Goal: Task Accomplishment & Management: Manage account settings

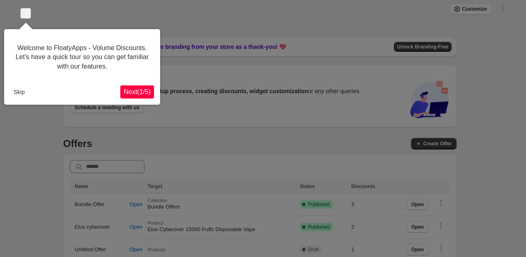
click at [135, 95] on span "Next ( 1 / 5 )" at bounding box center [137, 91] width 27 height 7
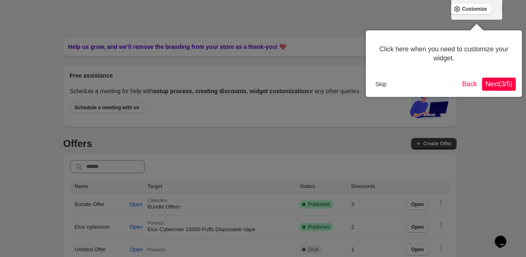
click at [376, 84] on button "Skip" at bounding box center [381, 84] width 18 height 12
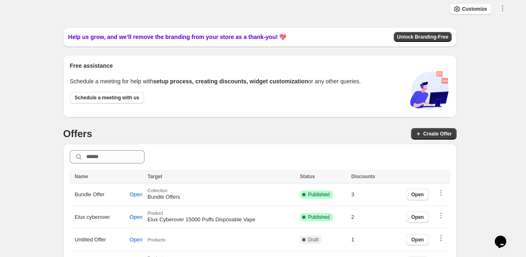
scroll to position [137, 0]
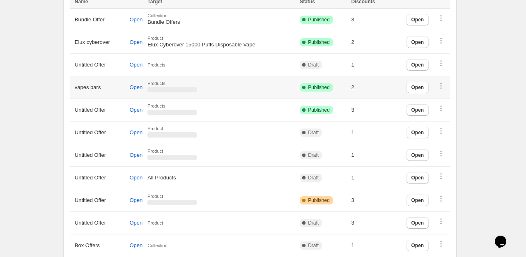
scroll to position [183, 0]
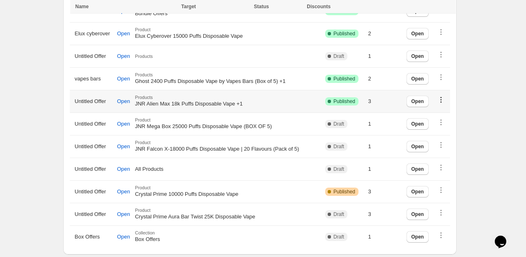
click at [445, 100] on icon "button" at bounding box center [441, 100] width 8 height 8
click at [192, 107] on div "JNR Alien Max 18k Puffs Disposable Vape +1" at bounding box center [227, 104] width 185 height 8
click at [183, 104] on span "JNR Alien Max 18k Puffs Disposable Vape +1" at bounding box center [189, 104] width 108 height 6
click at [355, 103] on span "Published" at bounding box center [344, 101] width 22 height 7
click at [172, 101] on span "JNR Alien Max 18k Puffs Disposable Vape +1" at bounding box center [189, 104] width 108 height 6
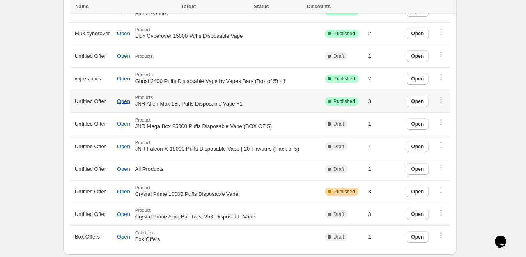
click at [123, 99] on span "Open" at bounding box center [123, 101] width 13 height 7
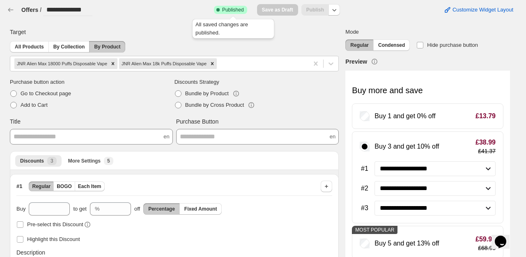
click at [232, 9] on span "Published" at bounding box center [233, 10] width 22 height 7
click at [251, 10] on div "Success Complete Published Save as Draft Publish" at bounding box center [277, 9] width 126 height 11
click at [280, 13] on span "Save as Draft" at bounding box center [277, 9] width 41 height 11
click at [280, 10] on span "Save as Draft" at bounding box center [277, 9] width 41 height 11
click at [338, 13] on icon "button" at bounding box center [334, 10] width 8 height 8
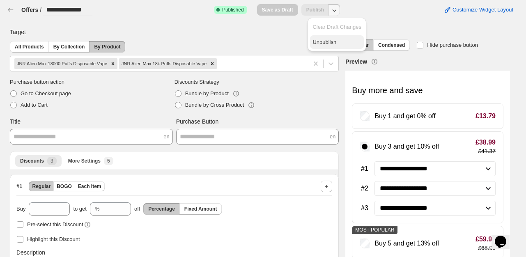
click at [327, 41] on span "Unpublish" at bounding box center [336, 42] width 49 height 8
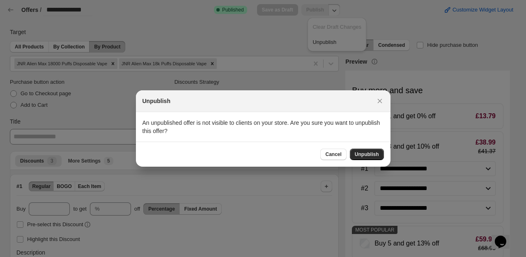
click at [370, 155] on span "Unpublish" at bounding box center [367, 154] width 24 height 7
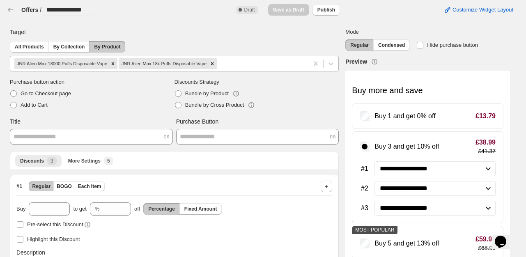
click at [183, 63] on div "JNR Alien Max 18k Puffs Disposable Vape" at bounding box center [163, 63] width 89 height 11
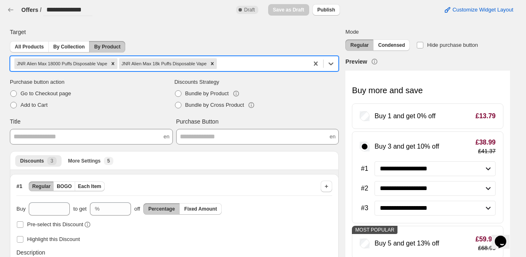
click at [46, 66] on div "JNR Alien Max 18000 Puffs Disposable Vape" at bounding box center [61, 63] width 94 height 11
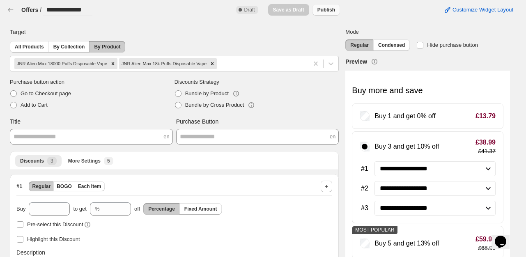
click at [334, 7] on span "Publish" at bounding box center [326, 10] width 18 height 7
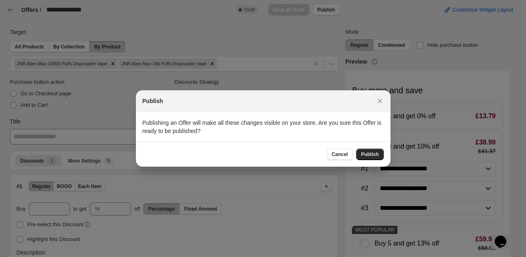
click at [381, 149] on button "Publish" at bounding box center [370, 154] width 28 height 11
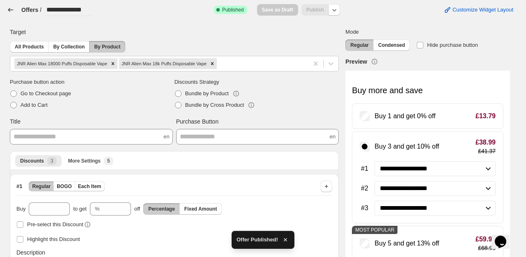
click at [10, 12] on icon "button" at bounding box center [11, 10] width 8 height 8
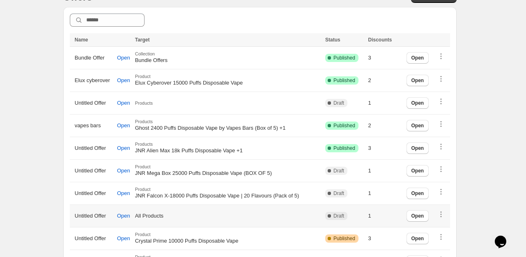
scroll to position [183, 0]
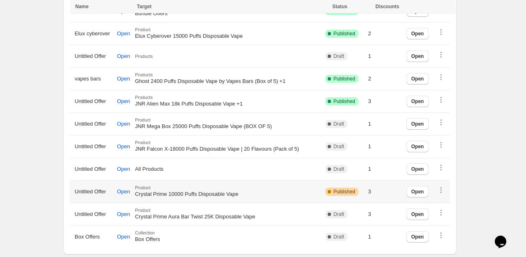
click at [199, 197] on td "Product Crystal Prime 10000 Puffs Disposable Vape" at bounding box center [228, 192] width 190 height 23
click at [202, 126] on span "JNR Mega Box 25000 Puffs Disposable Vape (BOX OF 5)" at bounding box center [203, 126] width 137 height 6
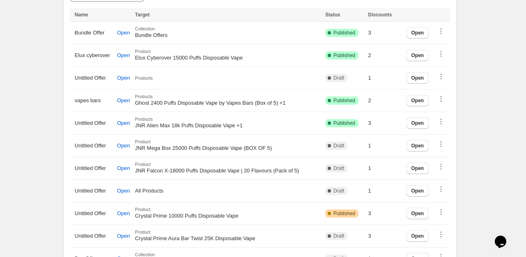
scroll to position [171, 0]
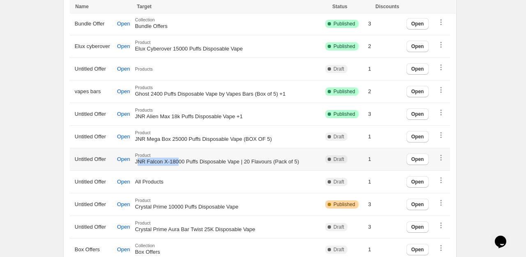
drag, startPoint x: 139, startPoint y: 161, endPoint x: 183, endPoint y: 161, distance: 43.9
click at [183, 161] on span "JNR Falcon X-18000 Puffs Disposable Vape | 20 Flavours (Pack of 5)" at bounding box center [217, 161] width 164 height 6
drag, startPoint x: 249, startPoint y: 161, endPoint x: 138, endPoint y: 164, distance: 111.3
click at [138, 164] on div "JNR Falcon X-18000 Puffs Disposable Vape | 20 Flavours (Pack of 5)" at bounding box center [227, 162] width 185 height 8
copy span "JNR Falcon X-18000 Puffs Disposable Vape"
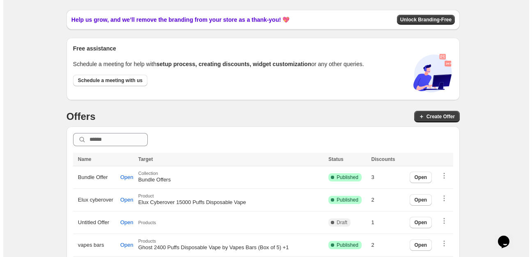
scroll to position [0, 0]
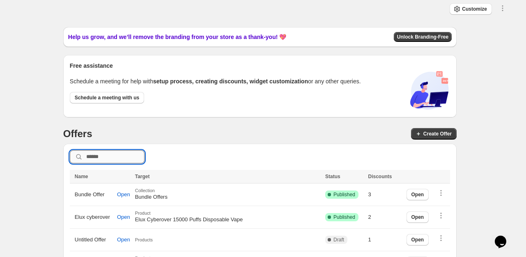
click at [120, 161] on input "text" at bounding box center [115, 156] width 58 height 13
paste input "**********"
type input "**********"
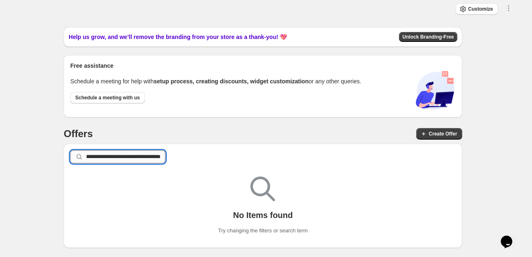
click at [117, 154] on input "**********" at bounding box center [126, 156] width 79 height 13
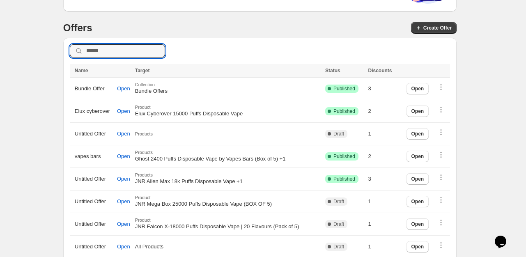
scroll to position [104, 0]
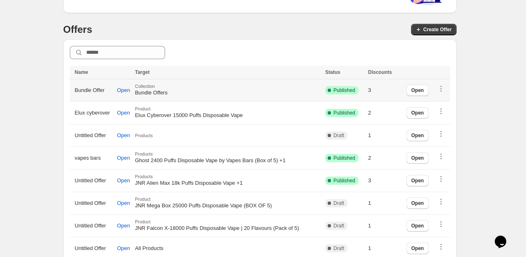
click at [161, 91] on span "Bundle Offers" at bounding box center [151, 92] width 32 height 6
drag, startPoint x: 421, startPoint y: 93, endPoint x: 172, endPoint y: 94, distance: 248.3
click at [172, 94] on tr "Bundle Offer Open Collection Bundle Offers Success Complete Published 3 Open" at bounding box center [260, 90] width 380 height 23
click at [124, 87] on span "Open" at bounding box center [123, 90] width 13 height 7
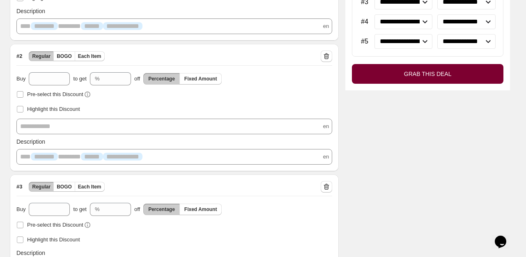
scroll to position [289, 0]
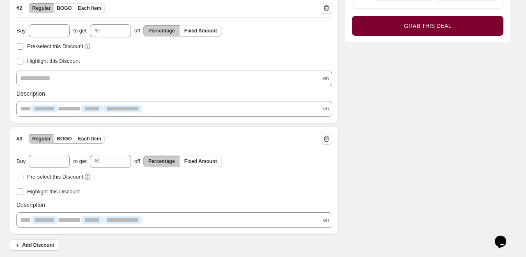
click at [174, 222] on p "**********" at bounding box center [174, 220] width 308 height 8
click at [197, 217] on p "**********" at bounding box center [174, 220] width 308 height 8
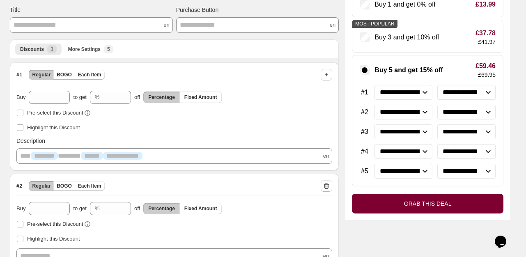
scroll to position [85, 0]
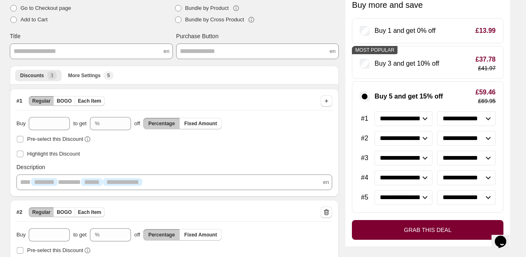
click at [414, 129] on div "**********" at bounding box center [427, 146] width 151 height 131
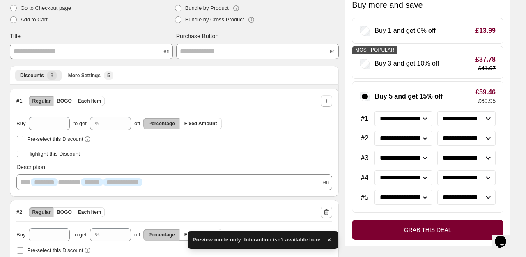
click at [413, 133] on select "**********" at bounding box center [403, 138] width 58 height 15
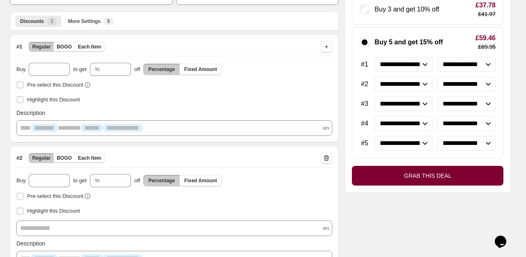
scroll to position [109, 0]
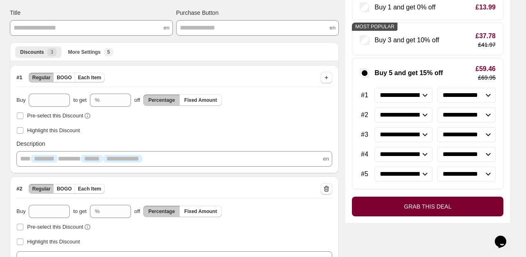
click at [473, 96] on select "**********" at bounding box center [466, 95] width 58 height 15
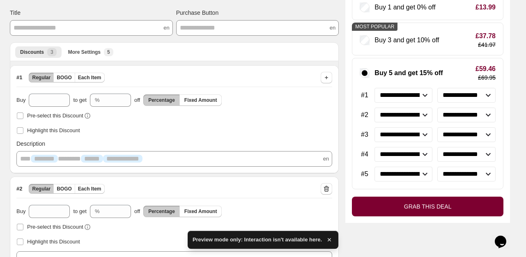
click at [473, 96] on select "**********" at bounding box center [466, 95] width 58 height 15
click at [419, 104] on div "**********" at bounding box center [427, 123] width 151 height 131
click at [410, 98] on select "**********" at bounding box center [403, 95] width 58 height 15
drag, startPoint x: 410, startPoint y: 98, endPoint x: 410, endPoint y: 110, distance: 12.3
click at [410, 98] on select "**********" at bounding box center [403, 95] width 58 height 15
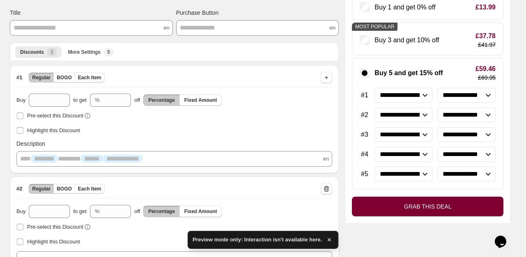
click at [407, 119] on select "**********" at bounding box center [403, 115] width 58 height 15
drag, startPoint x: 407, startPoint y: 119, endPoint x: 448, endPoint y: 117, distance: 40.7
click at [407, 119] on select "**********" at bounding box center [403, 115] width 58 height 15
click at [479, 116] on select "**********" at bounding box center [466, 115] width 58 height 15
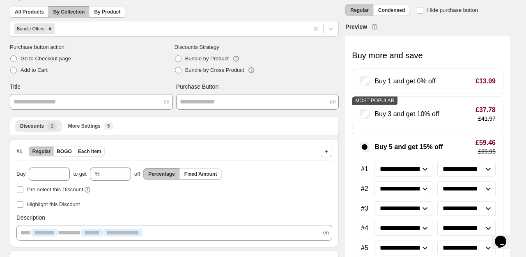
scroll to position [0, 0]
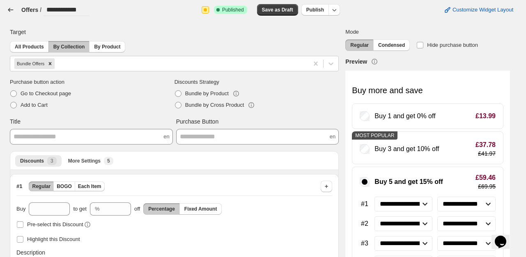
click at [9, 9] on icon "button" at bounding box center [10, 10] width 5 height 4
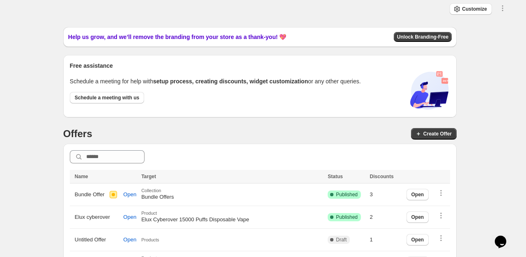
scroll to position [137, 0]
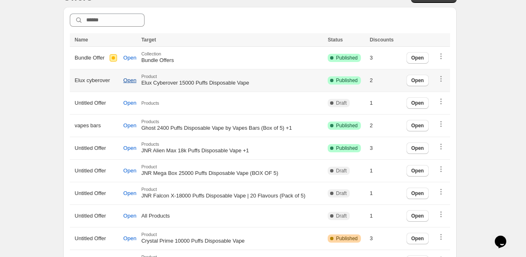
click at [130, 83] on span "Open" at bounding box center [129, 80] width 13 height 7
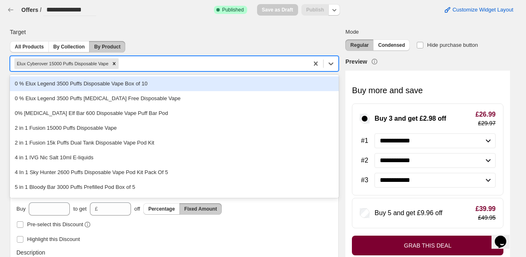
click at [91, 63] on div "Elux Cyberover 15000 Puffs Disposable Vape" at bounding box center [61, 63] width 95 height 11
click at [169, 45] on div "All Products By Collection By Product" at bounding box center [174, 46] width 329 height 11
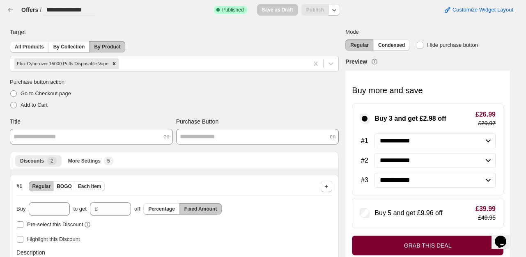
click at [423, 142] on select "**********" at bounding box center [434, 140] width 121 height 15
click at [268, 25] on div "**********" at bounding box center [256, 217] width 507 height 392
click at [334, 9] on icon "button" at bounding box center [334, 10] width 8 height 8
click at [328, 43] on span "Unpublish" at bounding box center [336, 42] width 49 height 8
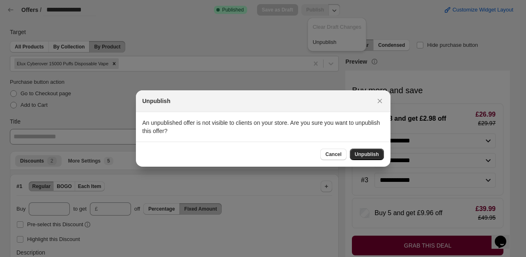
click at [365, 151] on span "Unpublish" at bounding box center [367, 154] width 24 height 7
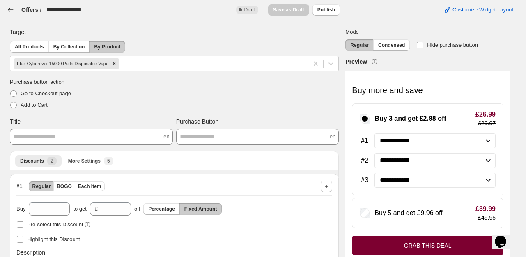
click at [8, 8] on icon "button" at bounding box center [11, 10] width 8 height 8
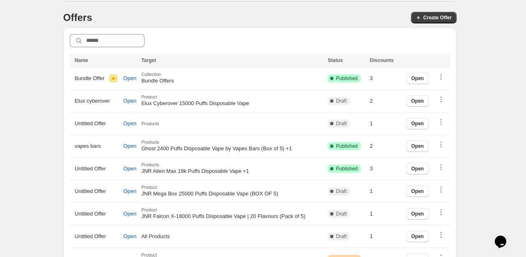
scroll to position [137, 0]
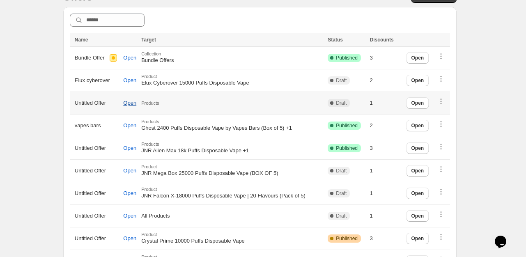
click at [128, 102] on span "Open" at bounding box center [129, 103] width 13 height 7
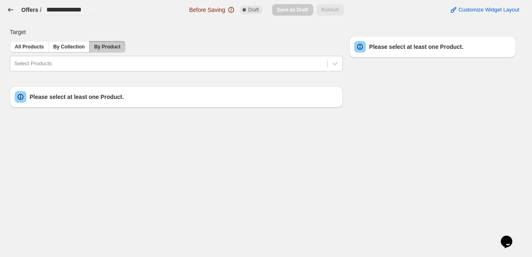
click at [11, 10] on icon "button" at bounding box center [10, 10] width 5 height 4
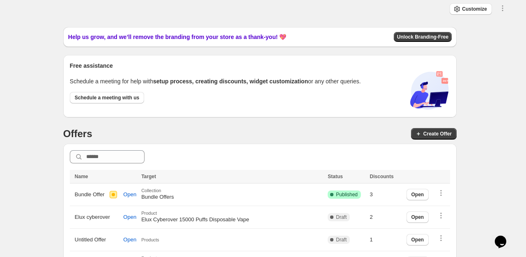
scroll to position [137, 0]
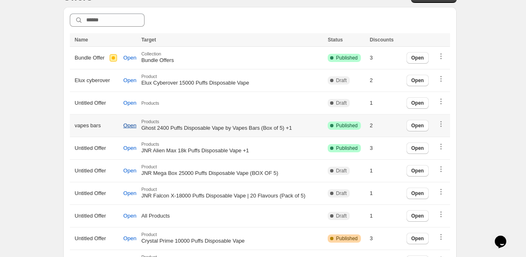
click at [131, 127] on span "Open" at bounding box center [129, 125] width 13 height 7
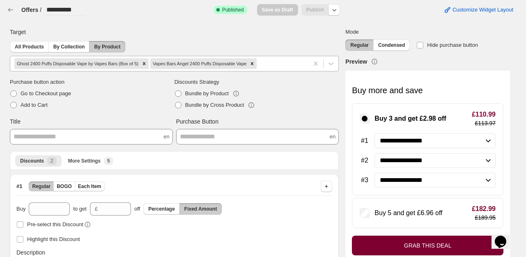
click at [213, 62] on div "Vapes Bars Angel 2400 Puffs Disposable Vape" at bounding box center [198, 63] width 97 height 11
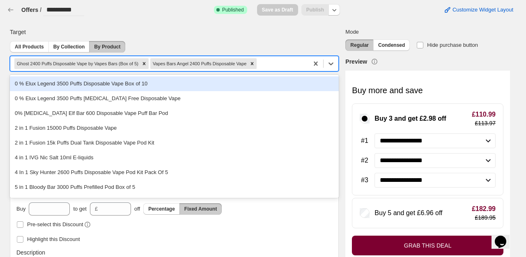
click at [216, 32] on div "Target" at bounding box center [174, 32] width 329 height 8
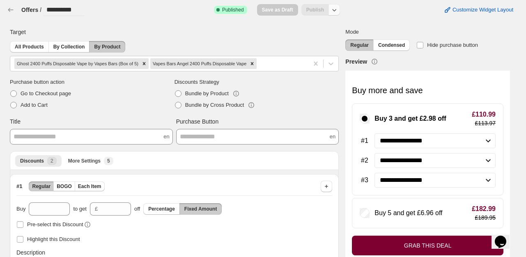
click at [332, 12] on button "button" at bounding box center [333, 9] width 11 height 11
click at [335, 42] on span "Unpublish" at bounding box center [336, 42] width 49 height 8
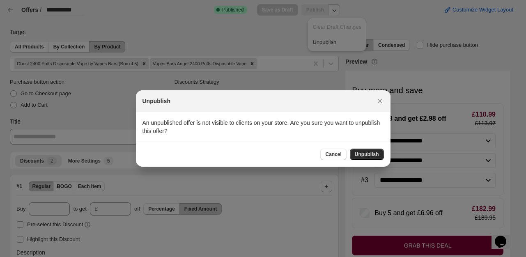
click at [361, 154] on span "Unpublish" at bounding box center [367, 154] width 24 height 7
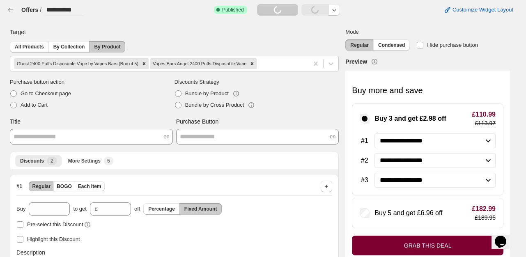
click at [181, 42] on div "All Products By Collection By Product" at bounding box center [174, 46] width 329 height 11
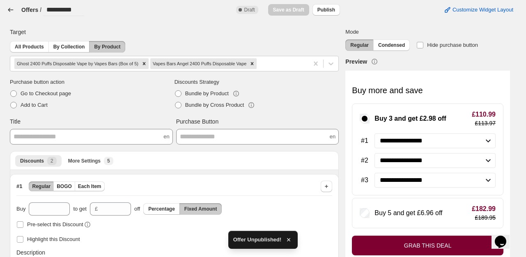
click at [11, 11] on icon "button" at bounding box center [11, 10] width 8 height 8
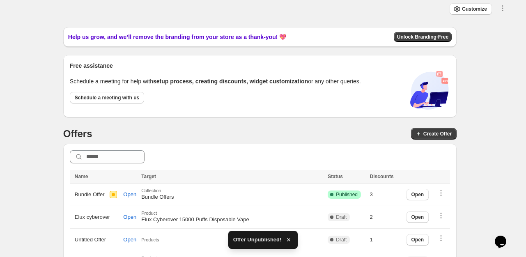
scroll to position [137, 0]
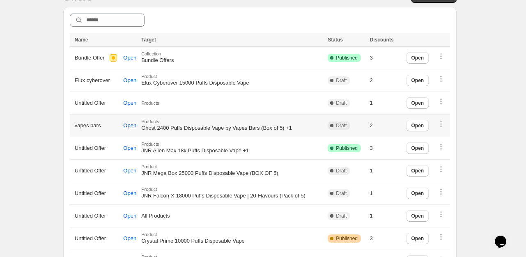
click at [127, 125] on span "Open" at bounding box center [129, 125] width 13 height 7
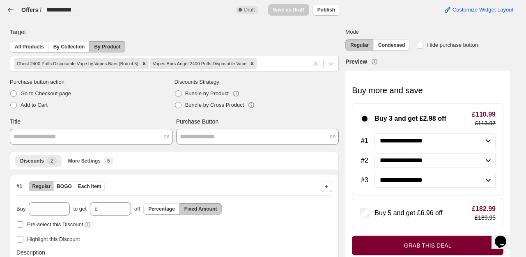
click at [13, 7] on icon "button" at bounding box center [11, 10] width 8 height 8
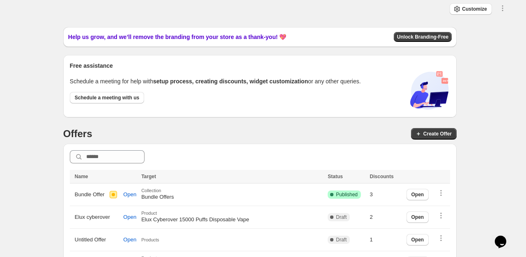
scroll to position [137, 0]
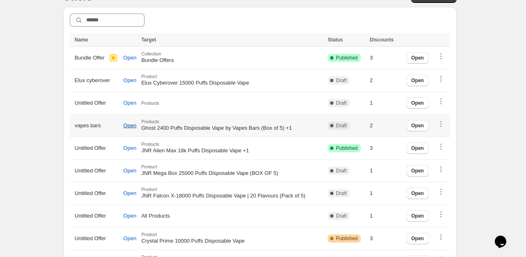
click at [125, 126] on span "Open" at bounding box center [129, 125] width 13 height 7
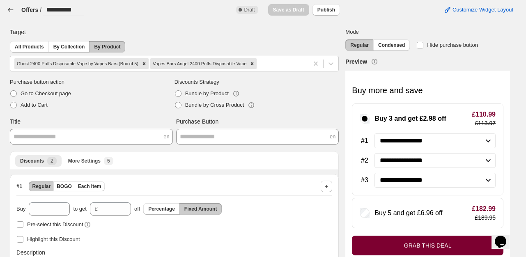
click at [12, 12] on icon "button" at bounding box center [11, 10] width 8 height 8
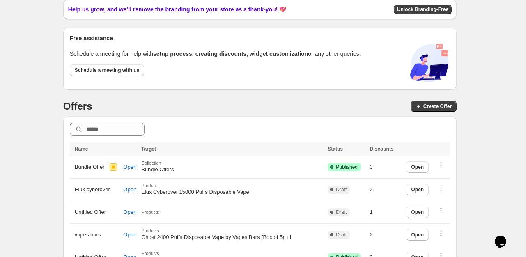
scroll to position [137, 0]
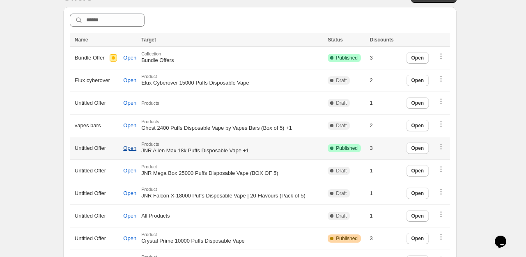
click at [130, 150] on span "Open" at bounding box center [129, 148] width 13 height 7
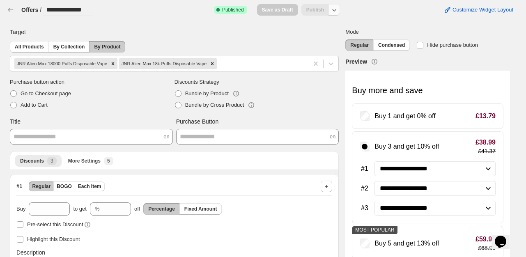
click at [338, 9] on icon "button" at bounding box center [334, 10] width 8 height 8
click at [325, 46] on span "Unpublish" at bounding box center [336, 42] width 49 height 8
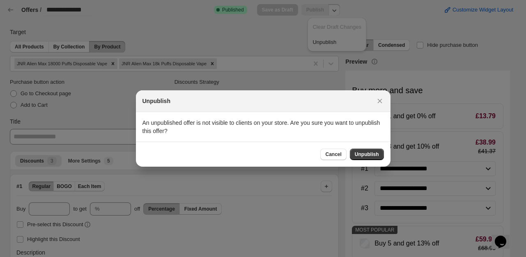
click at [367, 154] on span "Unpublish" at bounding box center [367, 154] width 24 height 7
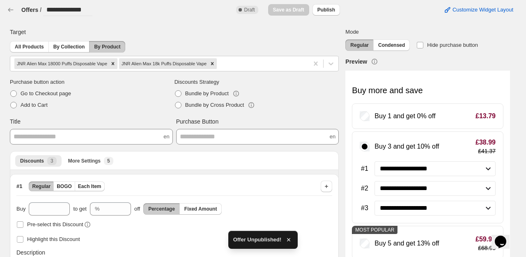
click at [14, 14] on div "**********" at bounding box center [50, 10] width 86 height 12
click at [10, 8] on icon "button" at bounding box center [10, 10] width 5 height 4
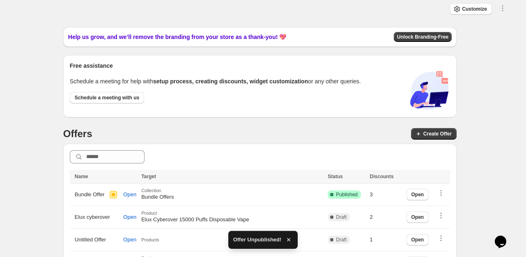
scroll to position [137, 0]
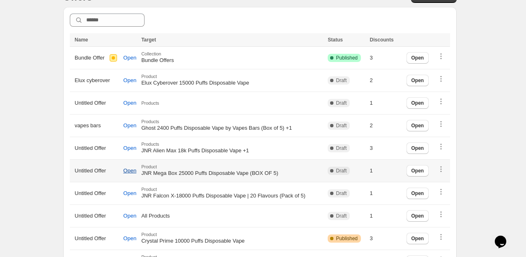
click at [132, 170] on span "Open" at bounding box center [129, 170] width 13 height 7
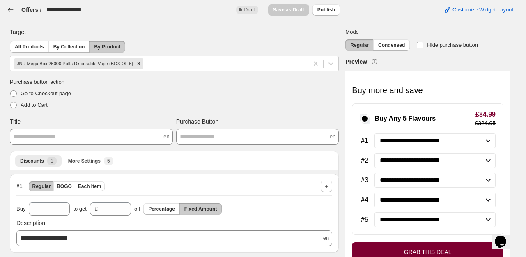
click at [11, 7] on icon "button" at bounding box center [11, 10] width 8 height 8
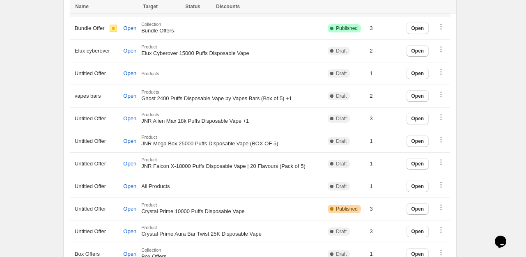
scroll to position [183, 0]
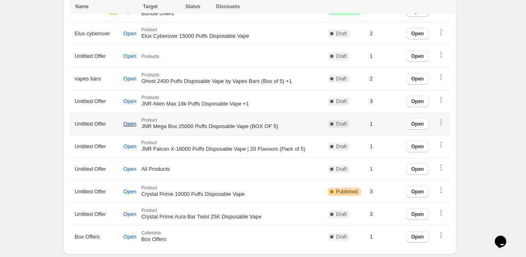
click at [126, 122] on span "Open" at bounding box center [129, 124] width 13 height 7
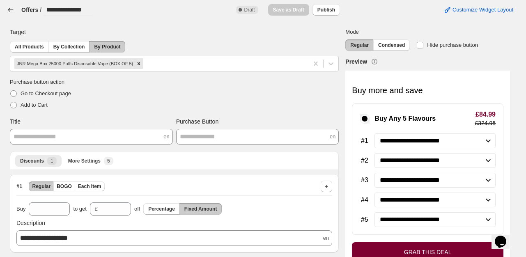
click at [12, 9] on icon "button" at bounding box center [11, 10] width 8 height 8
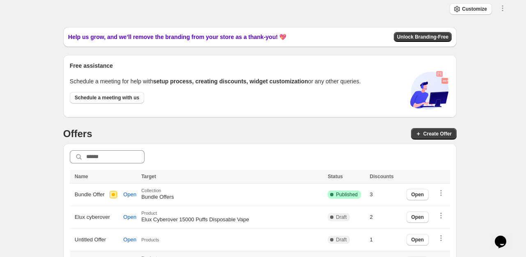
scroll to position [137, 0]
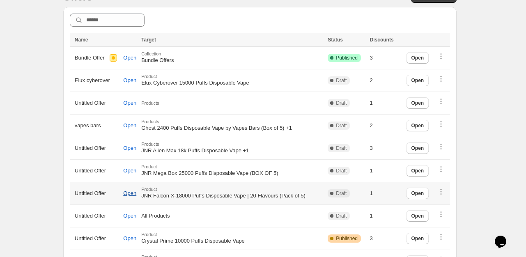
click at [128, 194] on span "Open" at bounding box center [129, 193] width 13 height 7
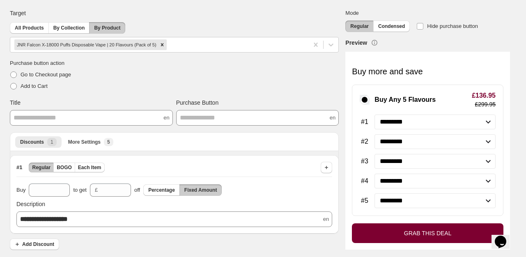
click at [414, 124] on select "**********" at bounding box center [434, 122] width 121 height 15
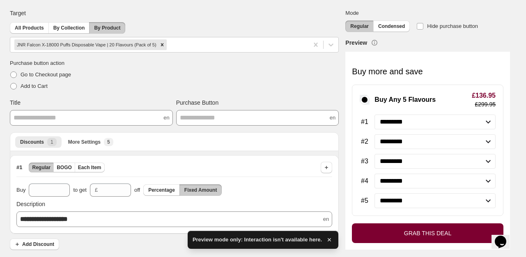
click at [420, 124] on select "**********" at bounding box center [434, 122] width 121 height 15
click at [432, 166] on select "**********" at bounding box center [434, 161] width 121 height 15
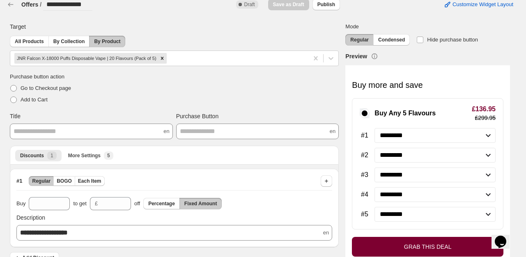
scroll to position [0, 0]
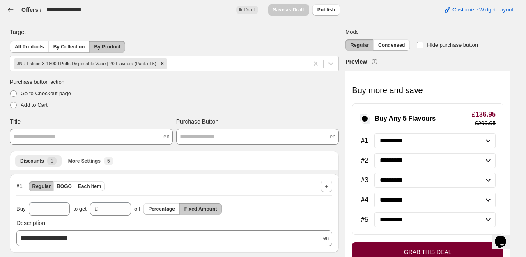
click at [9, 9] on icon "button" at bounding box center [10, 10] width 5 height 4
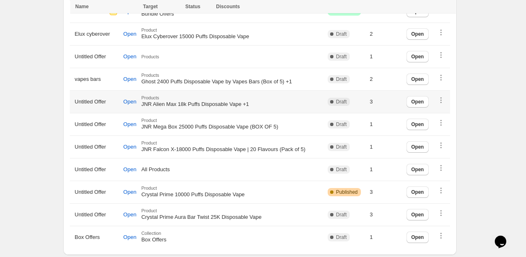
scroll to position [183, 0]
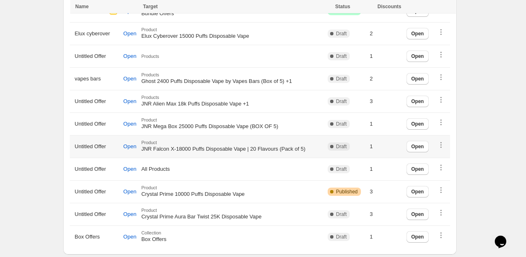
click at [190, 147] on span "JNR Falcon X-18000 Puffs Disposable Vape | 20 Flavours (Pack of 5)" at bounding box center [223, 149] width 164 height 6
click at [133, 172] on button "Open" at bounding box center [129, 169] width 23 height 14
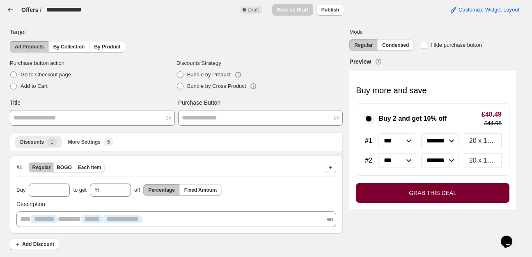
click at [10, 9] on icon "button" at bounding box center [11, 10] width 8 height 8
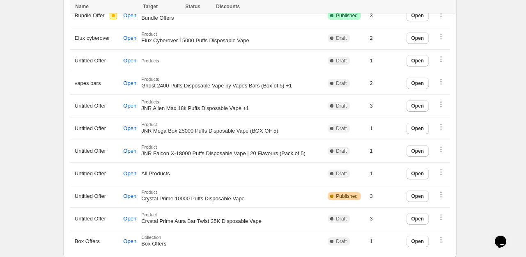
scroll to position [183, 0]
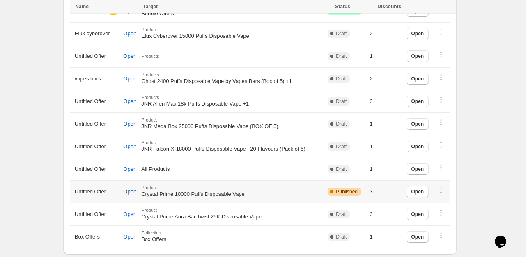
click at [136, 186] on button "Open" at bounding box center [129, 192] width 23 height 14
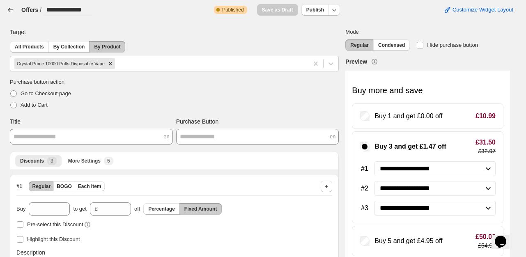
click at [11, 8] on icon "button" at bounding box center [11, 10] width 8 height 8
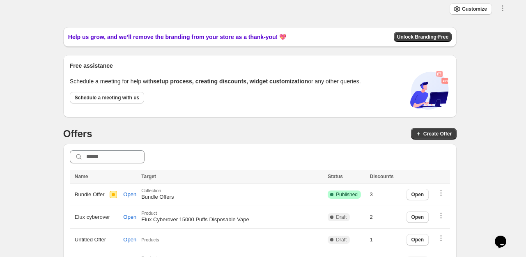
scroll to position [183, 0]
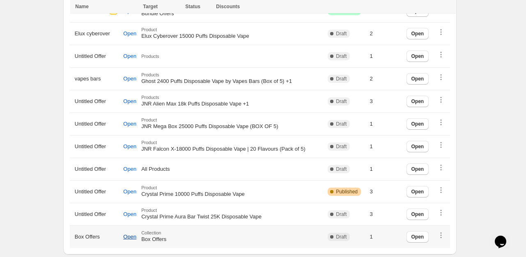
click at [130, 239] on button "Open" at bounding box center [129, 237] width 23 height 14
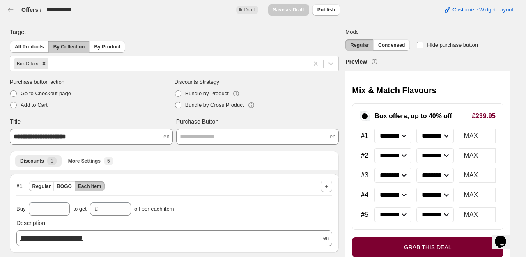
click at [429, 154] on select "**********" at bounding box center [434, 155] width 37 height 15
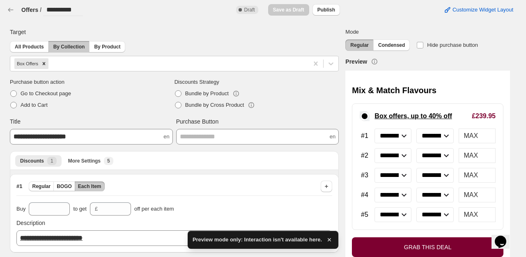
click at [429, 154] on select "**********" at bounding box center [434, 155] width 37 height 15
click at [469, 170] on div "MAX" at bounding box center [477, 175] width 37 height 15
click at [478, 176] on span "MAX" at bounding box center [471, 175] width 14 height 8
click at [11, 11] on icon "button" at bounding box center [11, 10] width 8 height 8
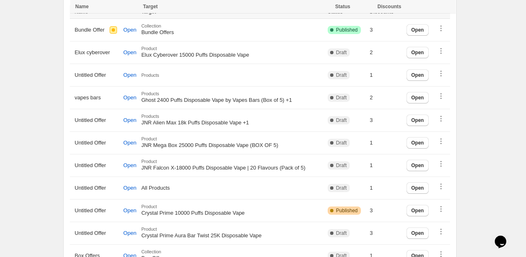
scroll to position [183, 0]
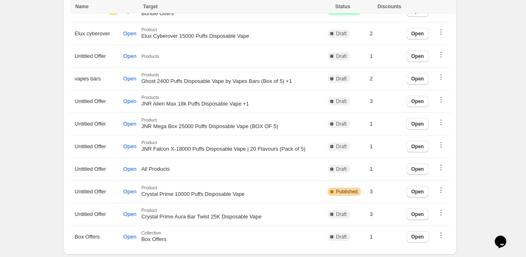
click at [44, 150] on div "Close Help this amazing app grow 🚀! Share it with your network and let others b…" at bounding box center [260, 49] width 500 height 411
select select "**********"
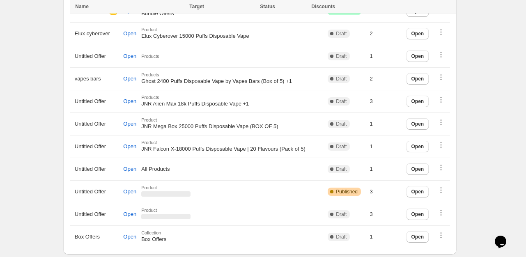
scroll to position [46, 0]
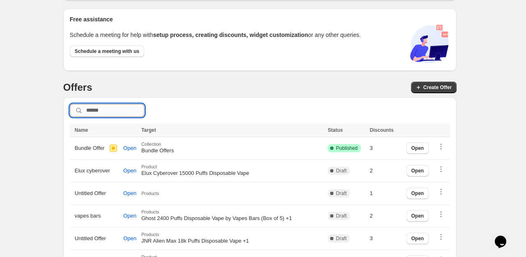
click at [120, 114] on input "text" at bounding box center [115, 110] width 58 height 13
paste input "***"
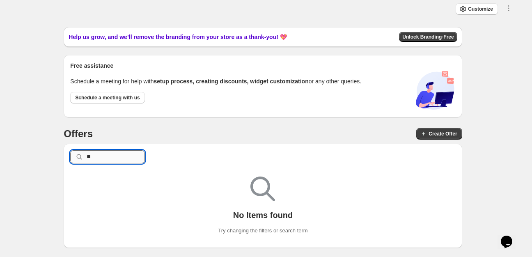
type input "*"
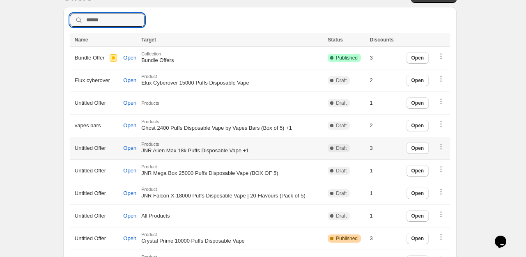
scroll to position [183, 0]
